Goal: Book appointment/travel/reservation

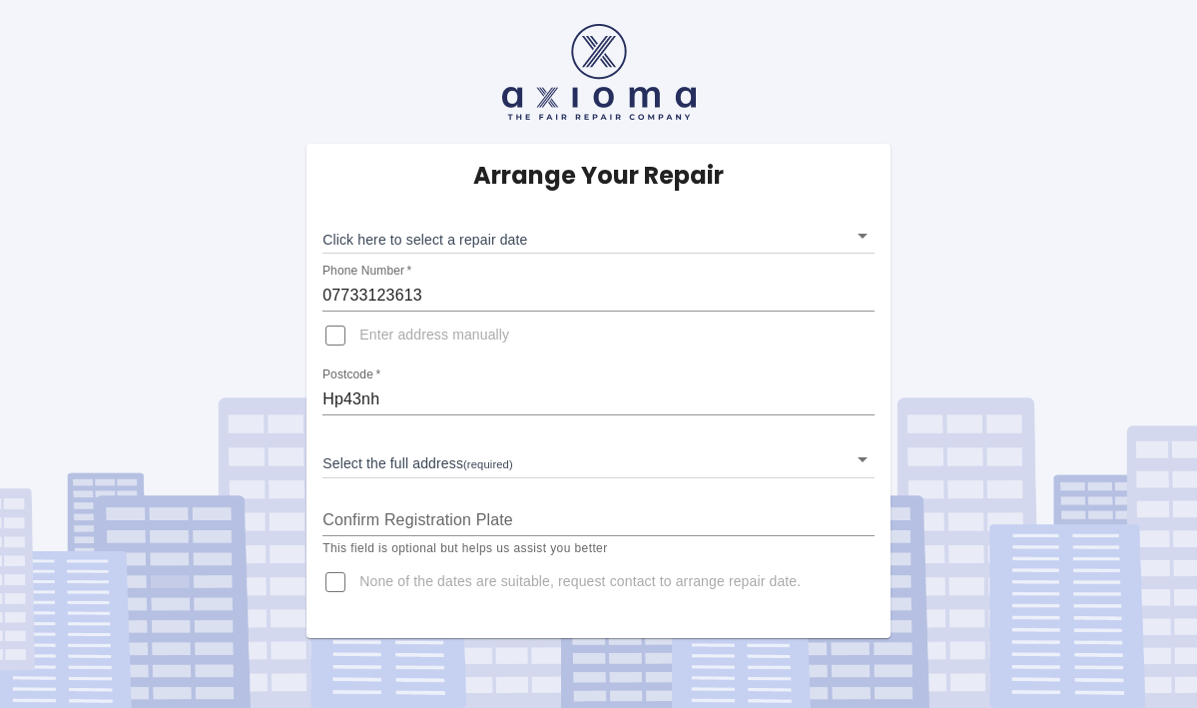
click at [862, 239] on body "Arrange Your Repair Click here to select a repair date ​ Phone Number   * 07733…" at bounding box center [598, 354] width 1197 height 708
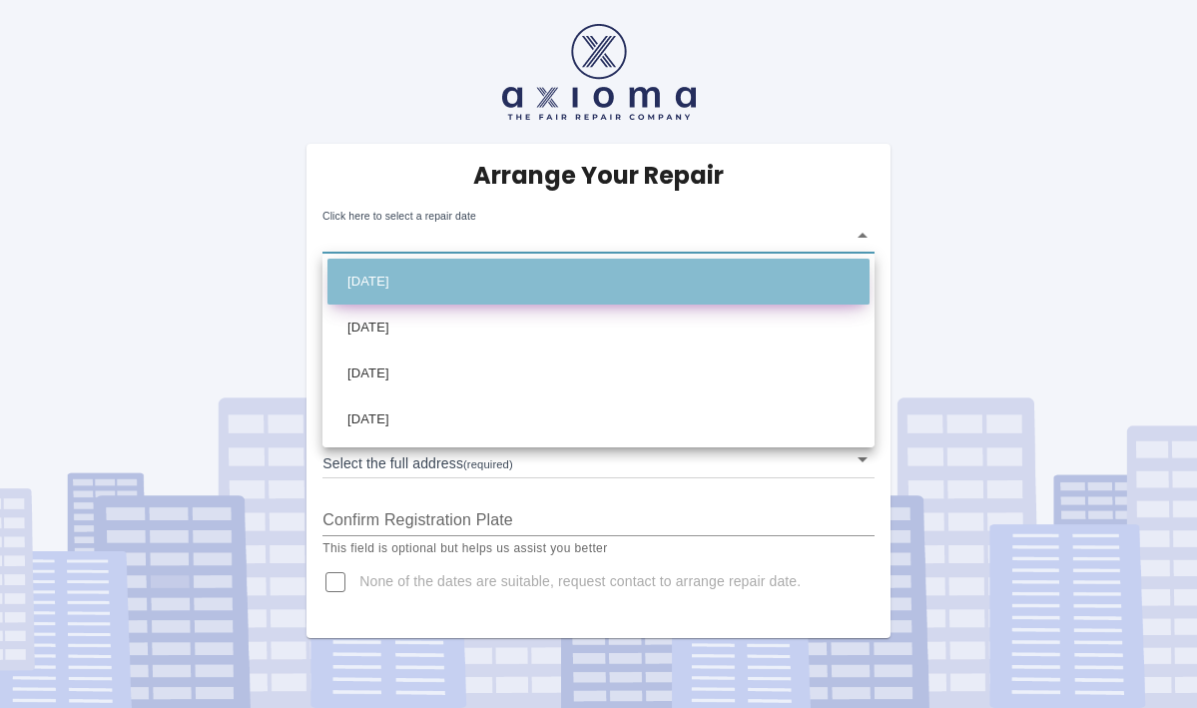
click at [558, 286] on li "[DATE]" at bounding box center [599, 282] width 542 height 46
type input "[DATE]T00:00:00.000Z"
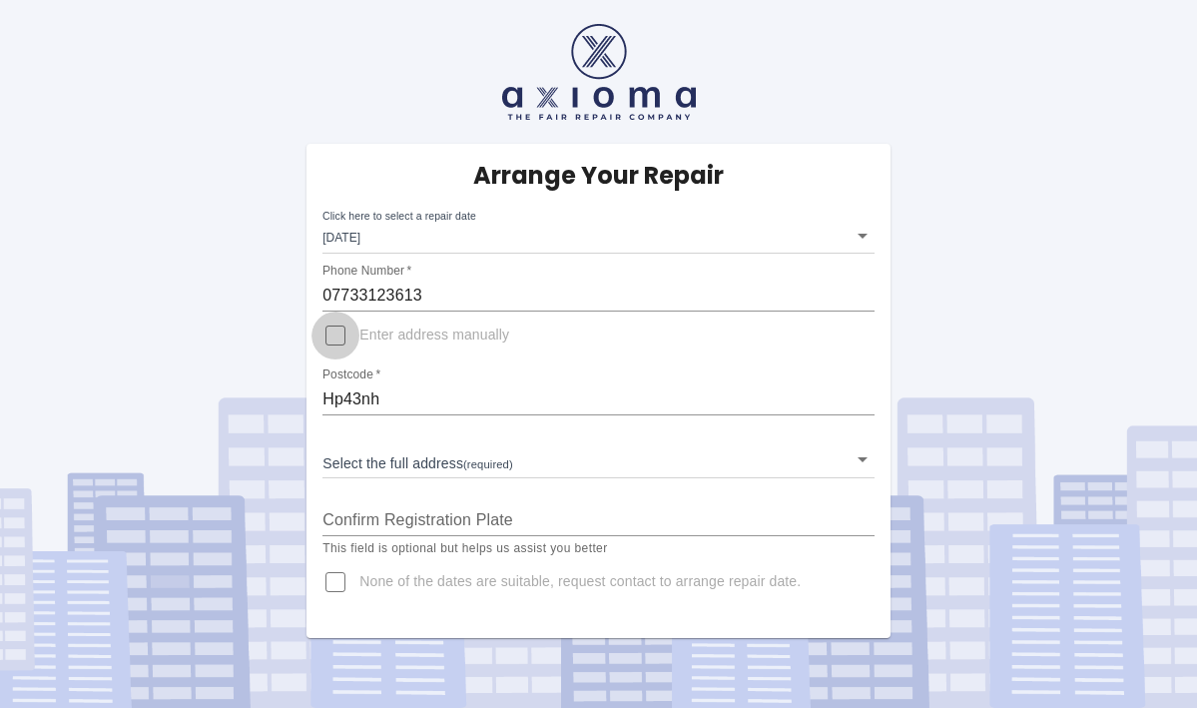
click at [342, 333] on input "Enter address manually" at bounding box center [336, 336] width 48 height 48
checkbox input "true"
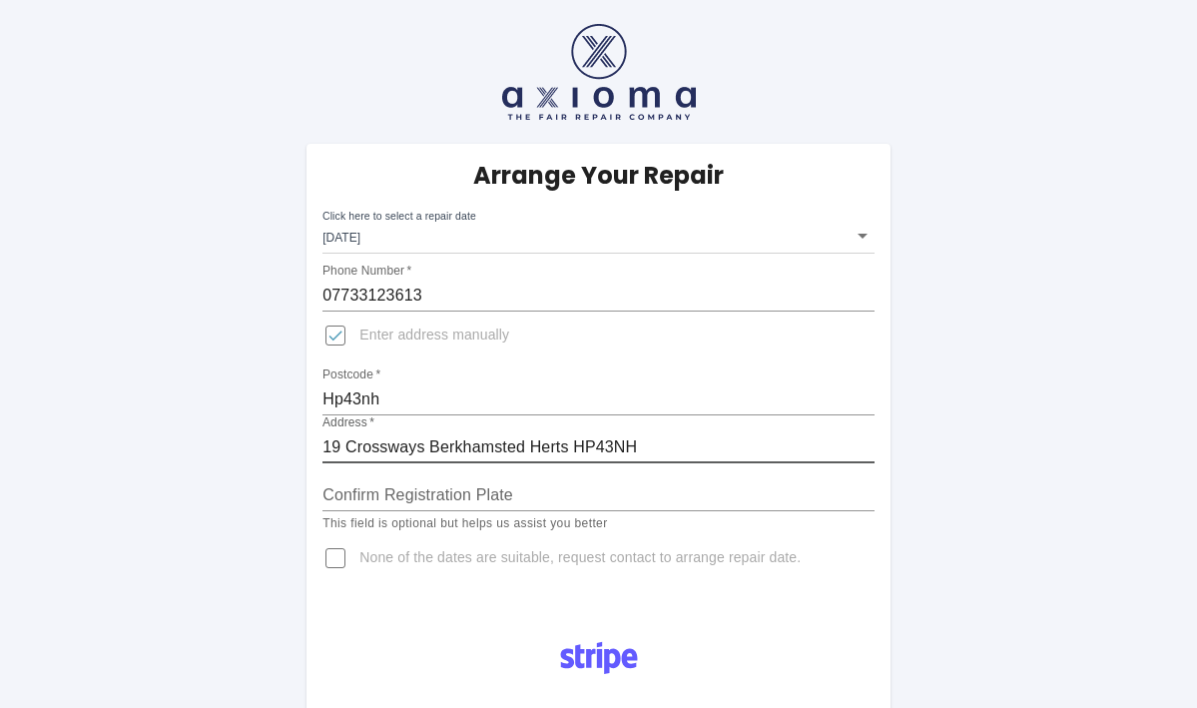
type input "19 Crossways Berkhamsted Herts HP43NH"
click at [429, 496] on input "Confirm Registration Plate" at bounding box center [599, 495] width 552 height 32
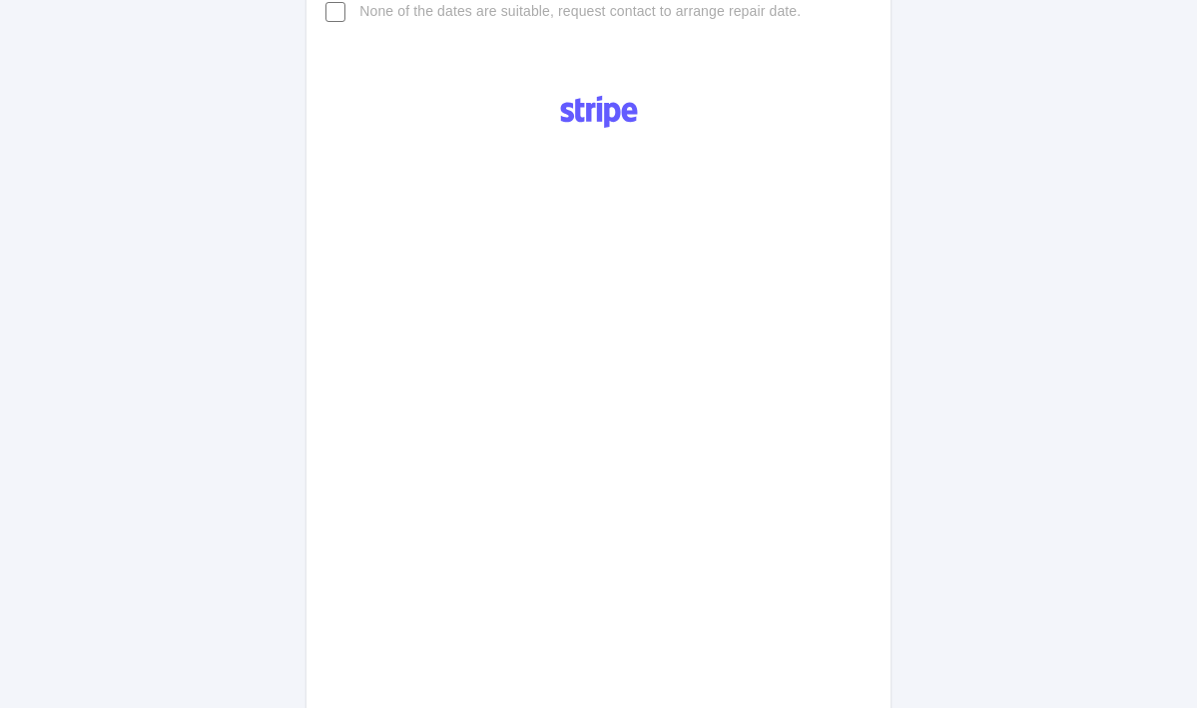
scroll to position [453, 0]
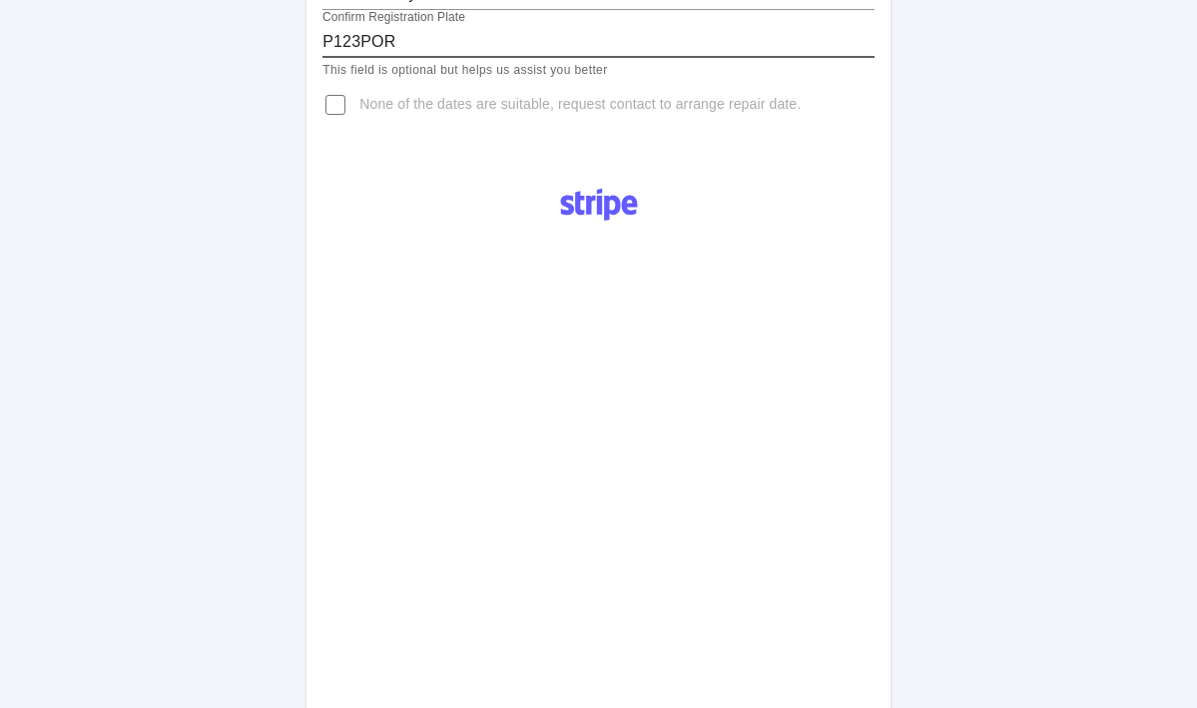
type input "P123POR"
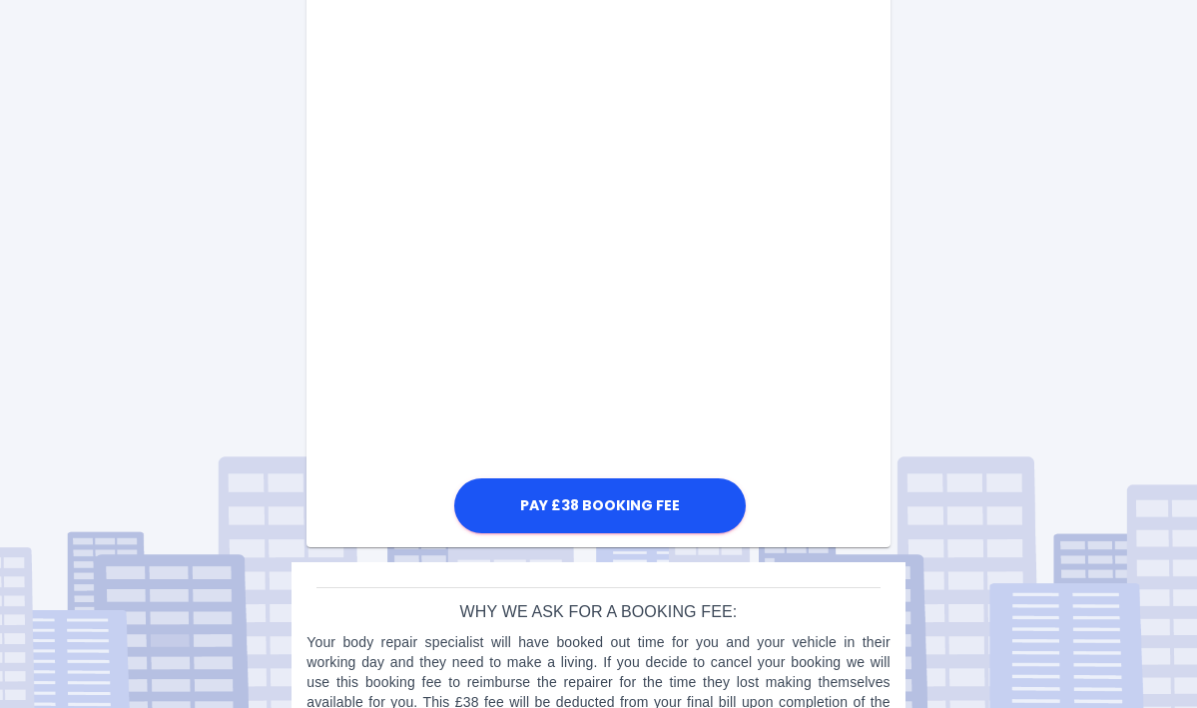
scroll to position [1204, 0]
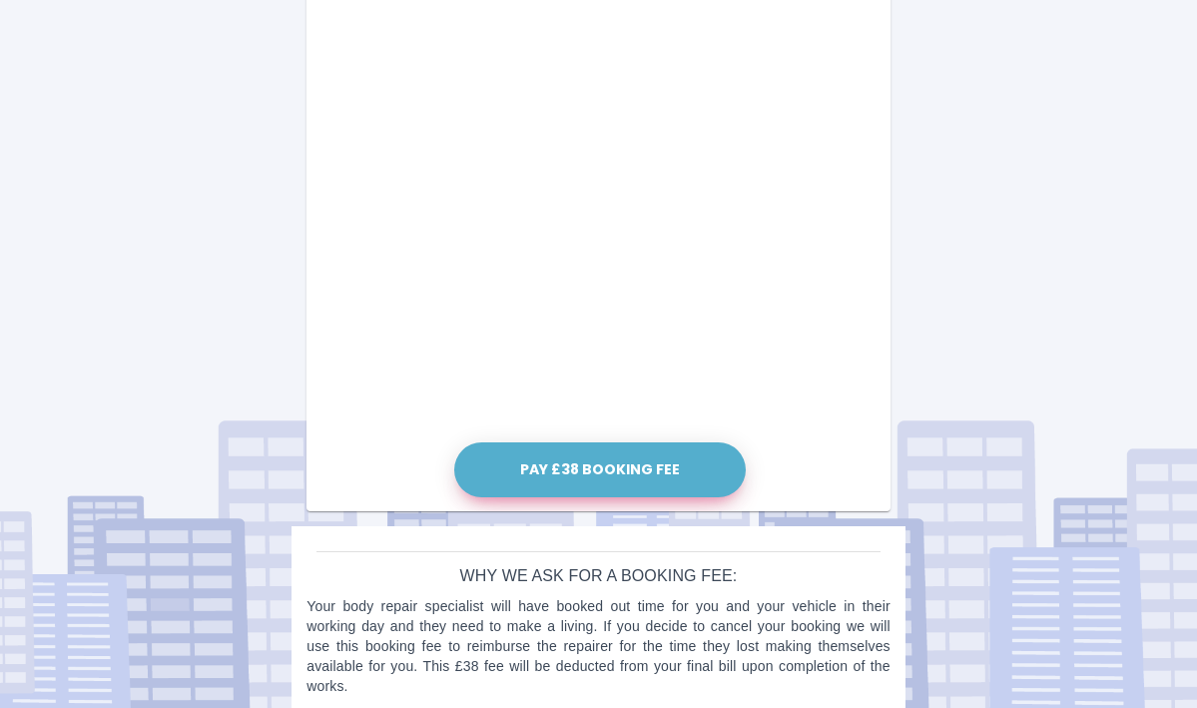
click at [598, 461] on button "Pay £38 Booking Fee" at bounding box center [600, 469] width 292 height 55
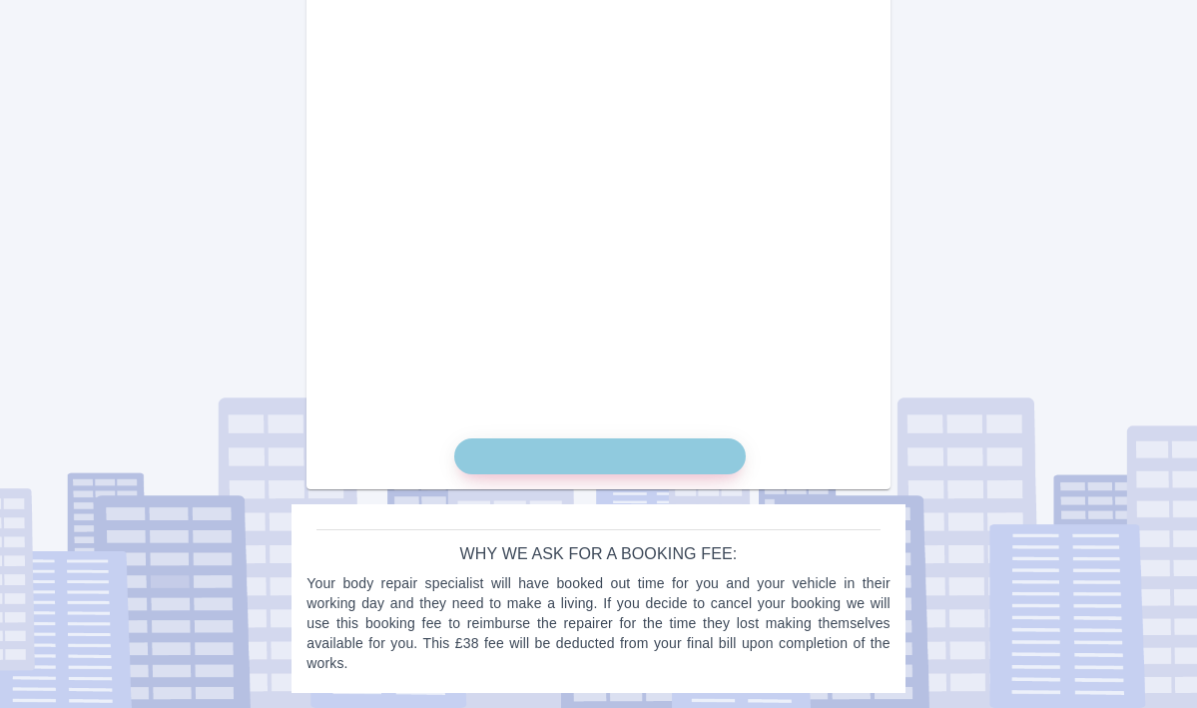
scroll to position [1208, 0]
